Goal: Find specific page/section: Find specific page/section

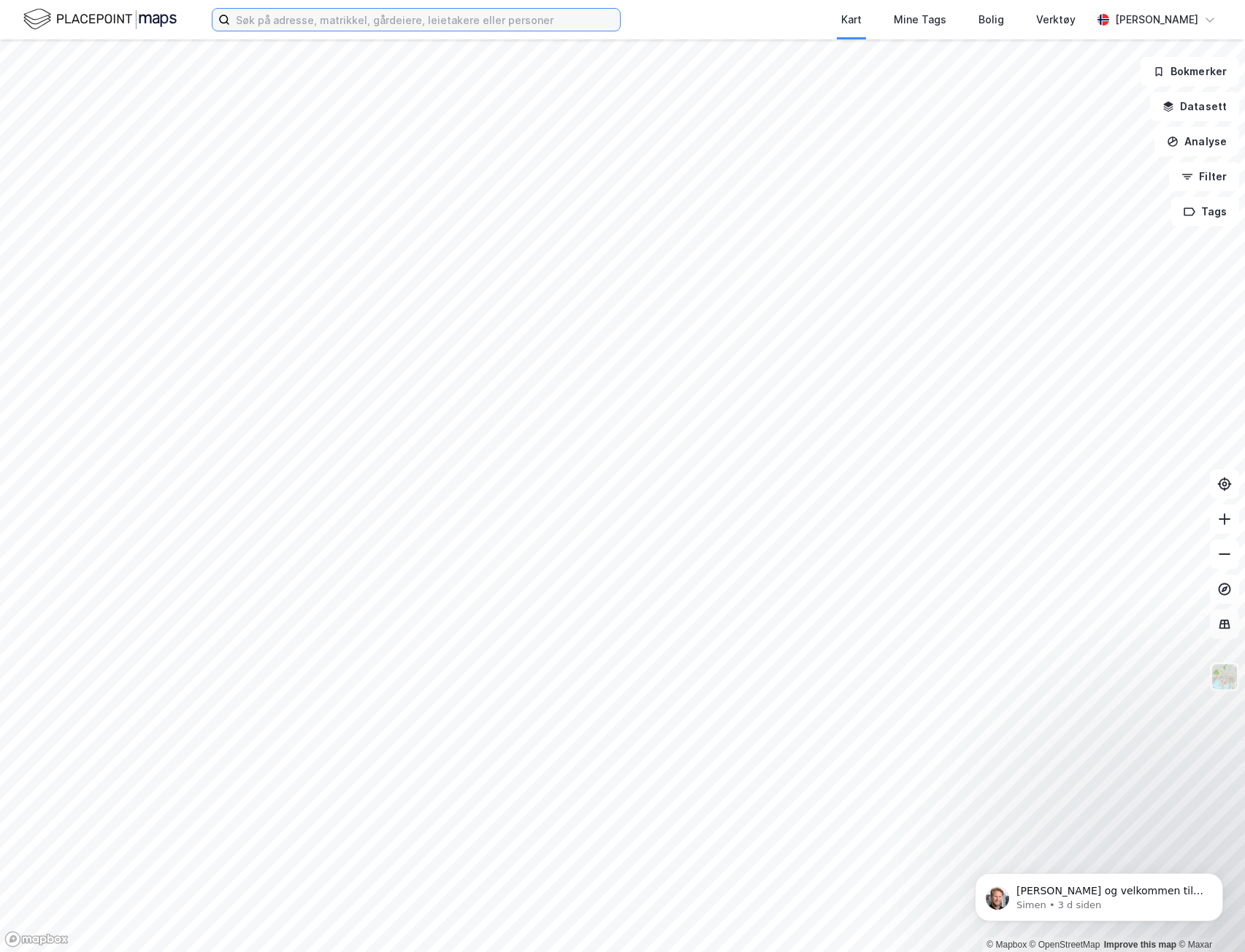
click at [408, 13] on input at bounding box center [425, 20] width 390 height 22
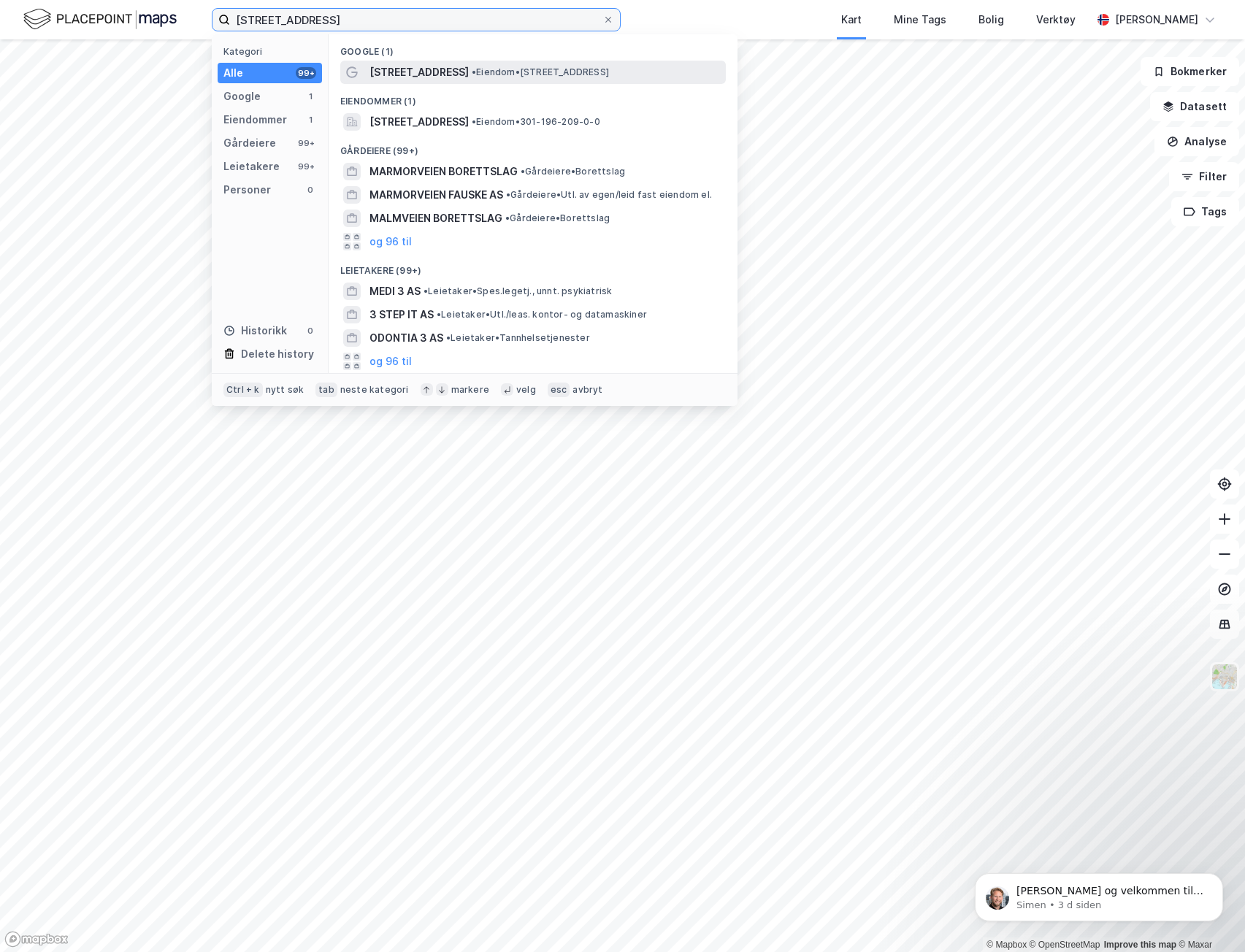
type input "[STREET_ADDRESS]"
click at [498, 69] on span "• Eiendom • [STREET_ADDRESS]" at bounding box center [540, 72] width 137 height 12
